Goal: Task Accomplishment & Management: Use online tool/utility

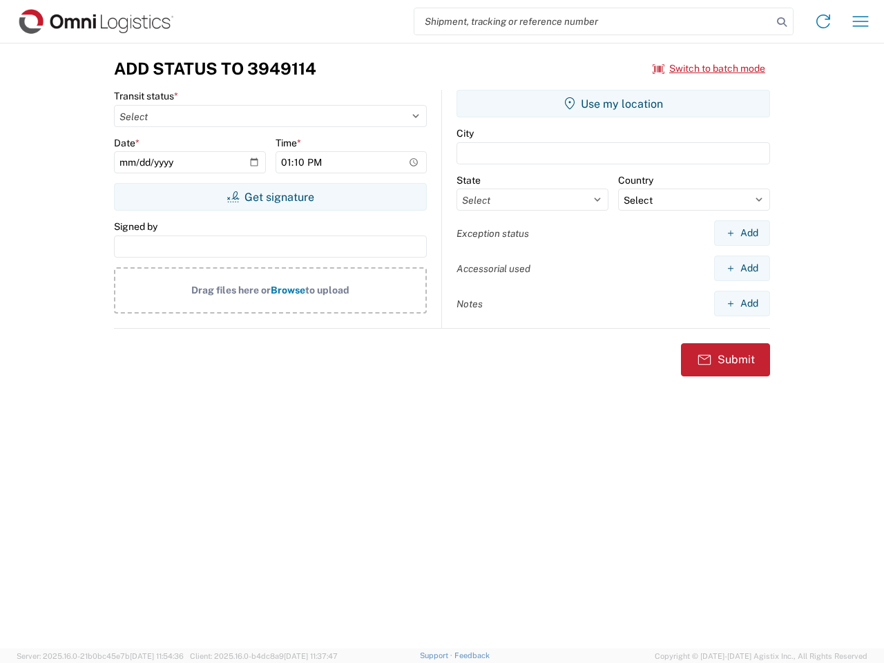
click at [593, 21] on input "search" at bounding box center [593, 21] width 358 height 26
click at [782, 22] on icon at bounding box center [781, 21] width 19 height 19
click at [823, 21] on icon at bounding box center [823, 21] width 22 height 22
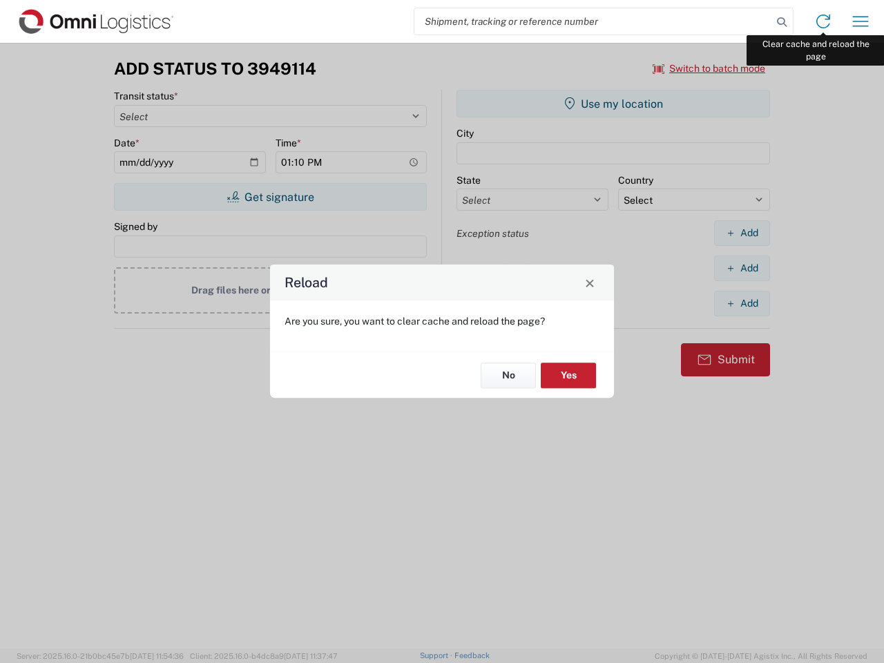
click at [861, 21] on div "Reload Are you sure, you want to clear cache and reload the page? No Yes" at bounding box center [442, 331] width 884 height 663
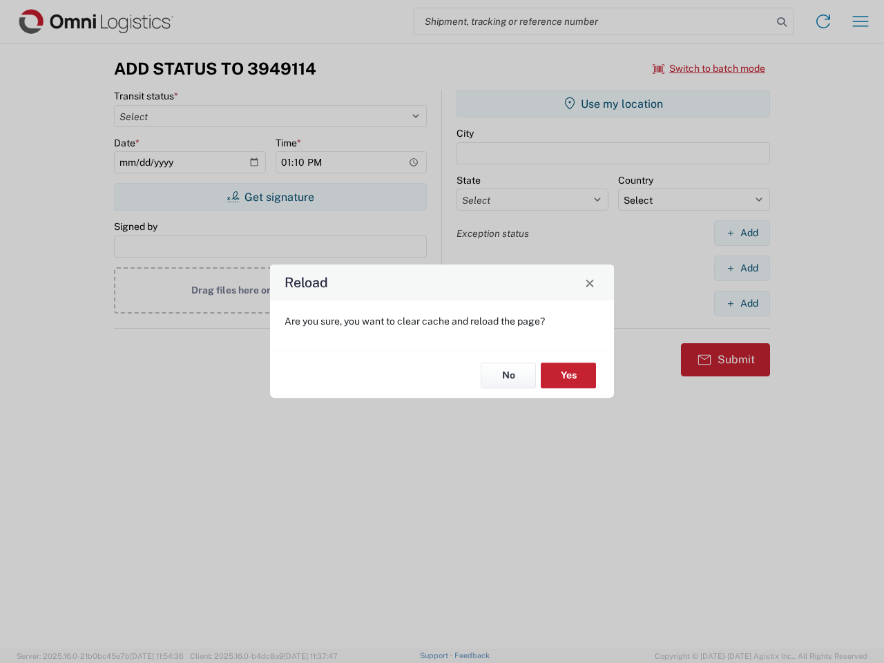
click at [709, 68] on div "Reload Are you sure, you want to clear cache and reload the page? No Yes" at bounding box center [442, 331] width 884 height 663
click at [270, 197] on div "Reload Are you sure, you want to clear cache and reload the page? No Yes" at bounding box center [442, 331] width 884 height 663
click at [613, 104] on div "Reload Are you sure, you want to clear cache and reload the page? No Yes" at bounding box center [442, 331] width 884 height 663
click at [742, 233] on div "Reload Are you sure, you want to clear cache and reload the page? No Yes" at bounding box center [442, 331] width 884 height 663
click at [742, 268] on div "Reload Are you sure, you want to clear cache and reload the page? No Yes" at bounding box center [442, 331] width 884 height 663
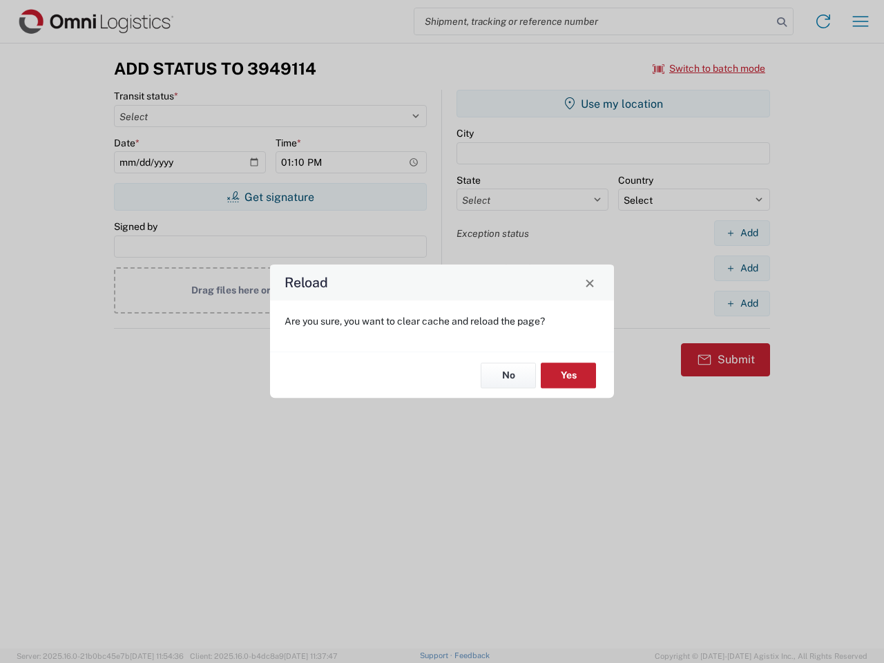
click at [742, 303] on div "Reload Are you sure, you want to clear cache and reload the page? No Yes" at bounding box center [442, 331] width 884 height 663
